Goal: Transaction & Acquisition: Obtain resource

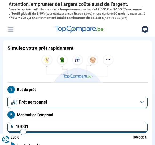
click at [17, 131] on input "10 001" at bounding box center [77, 127] width 140 height 11
click at [46, 131] on input "10 001" at bounding box center [77, 127] width 140 height 11
type input "1 000"
type input "1250"
type input "100"
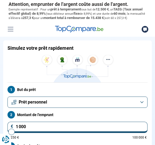
type input "1250"
type input "10"
type input "1250"
type input "1"
type input "1250"
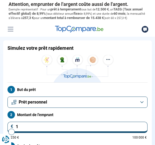
type input "0"
type input "1250"
type input "5"
type input "1250"
type input "50"
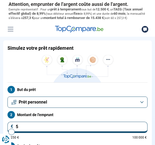
type input "1250"
type input "500"
type input "1250"
type input "5 000"
type input "5000"
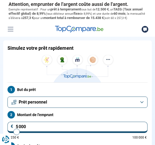
radio input "true"
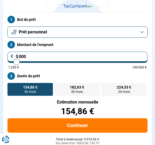
scroll to position [77, 0]
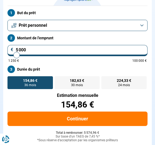
click at [128, 87] on span "24 mois" at bounding box center [124, 85] width 12 height 3
click at [105, 80] on input "224,33 € 24 mois" at bounding box center [102, 78] width 3 height 3
radio input "true"
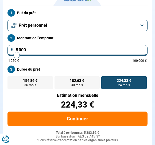
scroll to position [77, 0]
click at [82, 119] on button "Continuer" at bounding box center [77, 119] width 140 height 14
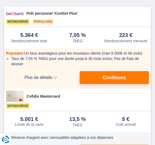
scroll to position [73, 0]
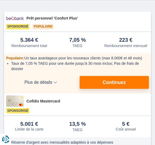
click at [119, 84] on span "Continuez" at bounding box center [114, 82] width 23 height 5
